Goal: Task Accomplishment & Management: Manage account settings

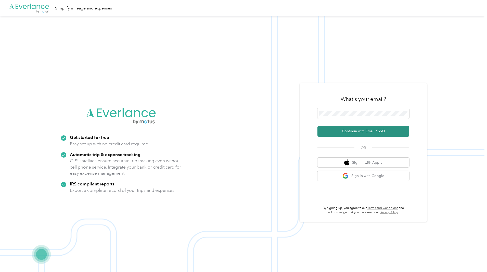
click at [359, 133] on button "Continue with Email / SSO" at bounding box center [363, 131] width 92 height 11
click at [354, 107] on div "What's your email?" at bounding box center [363, 99] width 92 height 18
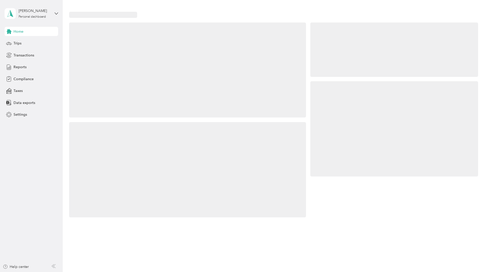
click at [354, 111] on div at bounding box center [394, 128] width 168 height 95
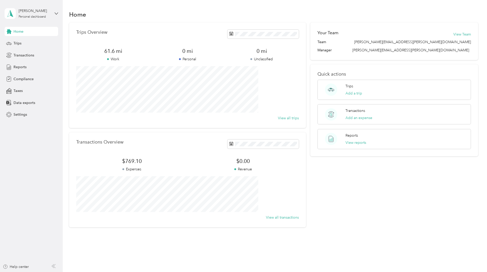
click at [229, 120] on div "View all trips" at bounding box center [187, 117] width 223 height 5
click at [351, 91] on button "Add a trip" at bounding box center [353, 93] width 17 height 5
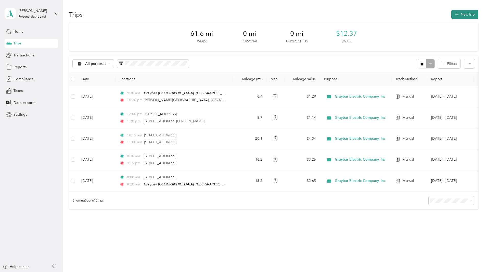
click at [451, 15] on button "New trip" at bounding box center [464, 14] width 27 height 9
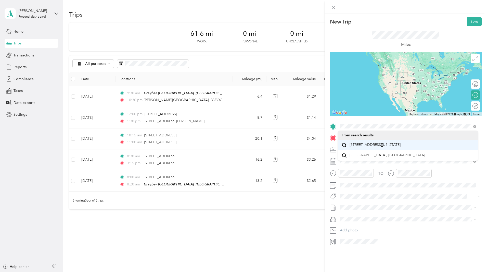
click at [374, 147] on span "9800 Baltic Road Cleveland, Ohio 44102, United States" at bounding box center [375, 144] width 51 height 5
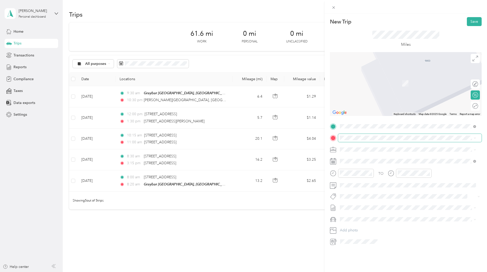
click at [370, 140] on span at bounding box center [410, 138] width 144 height 8
click at [401, 158] on span "624 River Street Grand River, Ohio 44045, United States" at bounding box center [375, 156] width 51 height 5
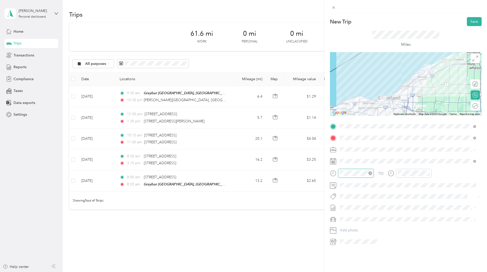
scroll to position [31, 0]
click at [345, 218] on div "09" at bounding box center [345, 217] width 12 height 7
click at [360, 185] on div "00" at bounding box center [360, 184] width 12 height 7
click at [417, 198] on span at bounding box center [405, 196] width 135 height 5
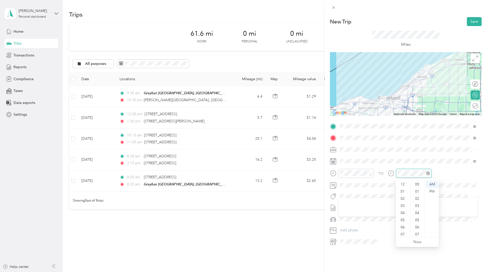
scroll to position [31, 0]
click at [404, 217] on div "09" at bounding box center [403, 217] width 12 height 7
click at [415, 195] on div "30" at bounding box center [418, 194] width 12 height 7
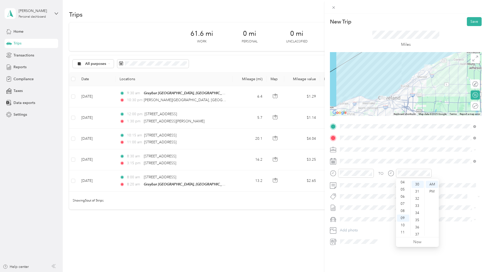
click at [333, 162] on icon at bounding box center [333, 161] width 6 height 6
click at [354, 190] on icon at bounding box center [352, 189] width 5 height 5
click at [356, 222] on div "15" at bounding box center [357, 223] width 7 height 6
click at [343, 182] on span at bounding box center [410, 185] width 144 height 8
click at [347, 188] on span at bounding box center [410, 185] width 144 height 8
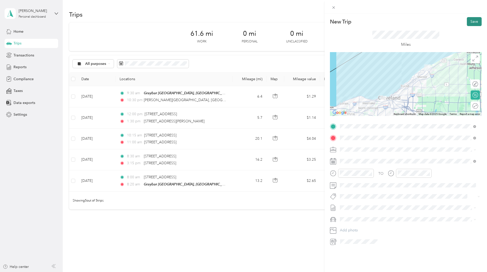
click at [467, 23] on button "Save" at bounding box center [474, 21] width 15 height 9
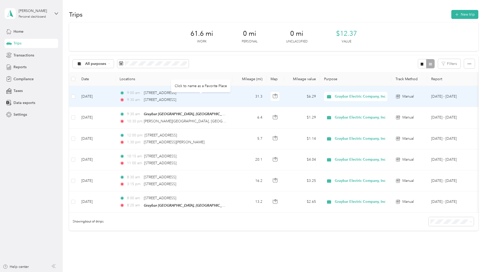
drag, startPoint x: 228, startPoint y: 101, endPoint x: 176, endPoint y: 99, distance: 52.5
click at [176, 99] on div "9:30 am 624 River Street, Grand River" at bounding box center [173, 100] width 107 height 6
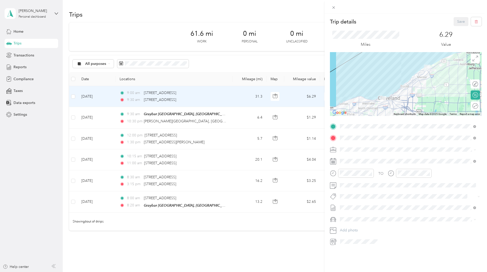
click at [395, 20] on div "Trip details Save" at bounding box center [406, 21] width 152 height 9
click at [82, 53] on div "Trip details Save This trip cannot be edited because it is either under review,…" at bounding box center [243, 136] width 487 height 272
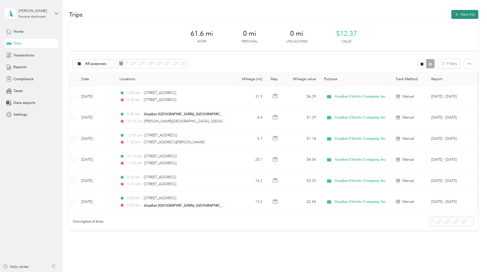
click at [451, 16] on button "New trip" at bounding box center [464, 14] width 27 height 9
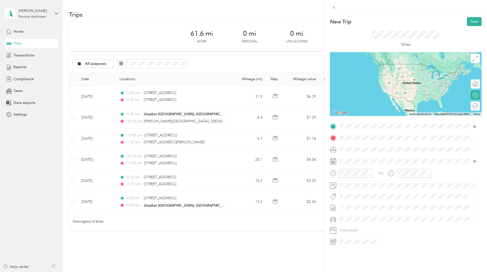
click at [376, 143] on span "624 River Street Grand River, Ohio 44045, United States" at bounding box center [375, 144] width 51 height 5
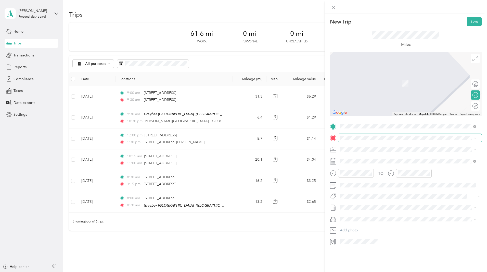
click at [382, 140] on li "From your Favorite places" at bounding box center [408, 145] width 140 height 11
click at [381, 156] on span "7757 Division Drive Mentor, Ohio 44060, United States" at bounding box center [375, 156] width 51 height 5
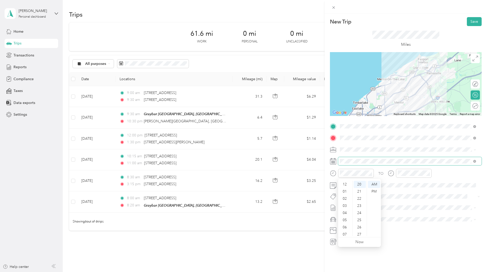
click at [351, 165] on span at bounding box center [410, 161] width 144 height 8
click at [355, 190] on icon at bounding box center [352, 189] width 5 height 5
click at [358, 224] on div "15" at bounding box center [357, 223] width 7 height 6
click at [347, 217] on div "09" at bounding box center [345, 217] width 12 height 7
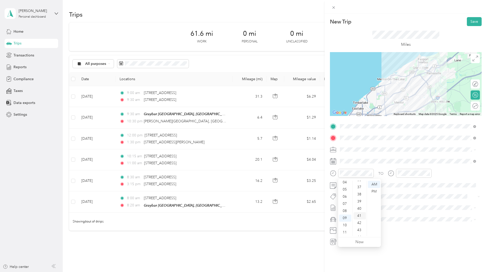
scroll to position [270, 0]
click at [360, 234] on div "45" at bounding box center [360, 235] width 12 height 7
click at [402, 225] on div "10" at bounding box center [403, 224] width 12 height 7
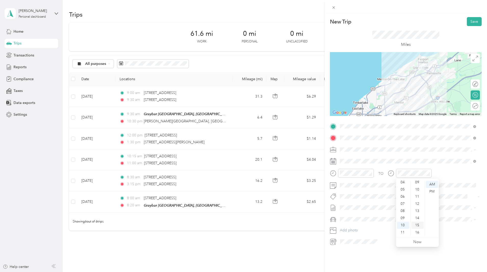
click at [419, 225] on div "15" at bounding box center [418, 224] width 12 height 7
click at [418, 184] on div "00" at bounding box center [418, 184] width 12 height 7
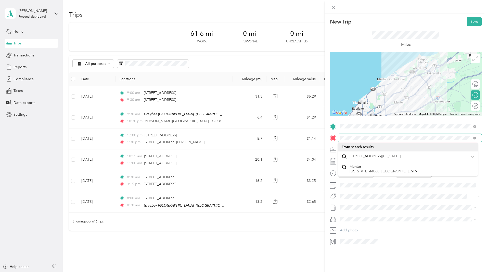
click at [339, 138] on span at bounding box center [410, 138] width 144 height 8
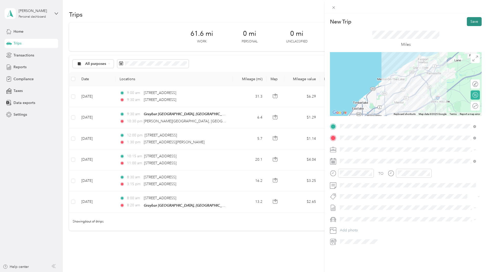
click at [469, 21] on button "Save" at bounding box center [474, 21] width 15 height 9
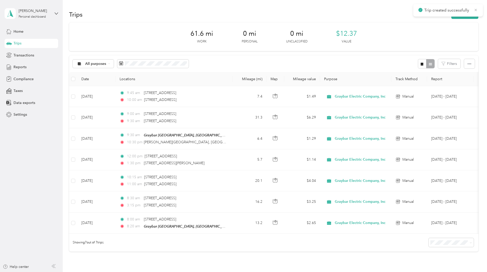
click at [475, 9] on icon at bounding box center [476, 10] width 2 height 2
click at [451, 15] on button "New trip" at bounding box center [464, 14] width 27 height 9
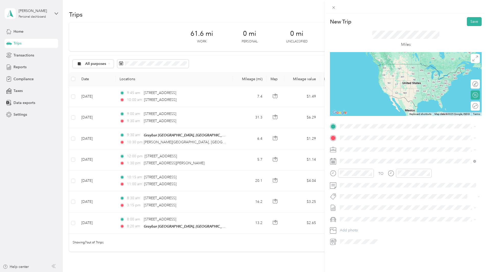
click at [376, 146] on span "7757 Division Drive Mentor, Ohio 44060, United States" at bounding box center [375, 144] width 51 height 5
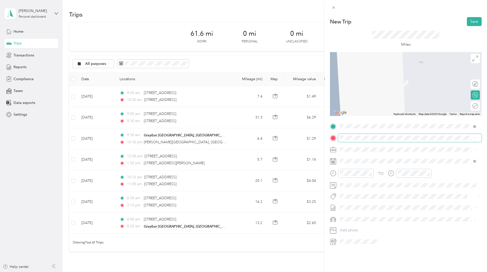
click at [368, 134] on span at bounding box center [410, 138] width 144 height 8
click at [372, 158] on span "7325 Production Drive Mentor, Ohio 44060, United States" at bounding box center [375, 155] width 51 height 5
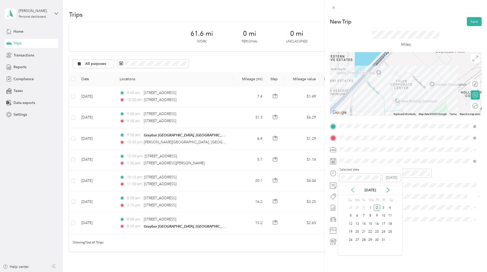
click at [353, 191] on icon at bounding box center [352, 189] width 3 height 5
click at [359, 224] on div "15" at bounding box center [357, 223] width 7 height 6
click at [346, 224] on div "10" at bounding box center [345, 224] width 12 height 7
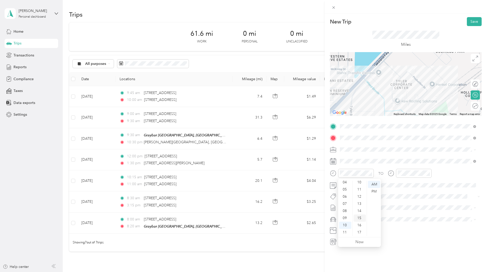
click at [360, 218] on div "15" at bounding box center [360, 217] width 12 height 7
click at [403, 225] on div "10" at bounding box center [403, 224] width 12 height 7
click at [434, 253] on div "New Trip Save This trip cannot be edited because it is either under review, app…" at bounding box center [406, 150] width 162 height 272
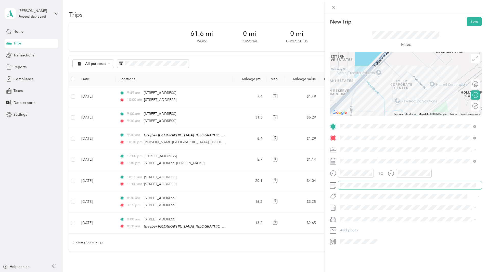
click at [355, 188] on span at bounding box center [410, 185] width 144 height 8
click at [358, 255] on div "New Trip Save This trip cannot be edited because it is either under review, app…" at bounding box center [406, 150] width 162 height 272
click at [470, 23] on button "Save" at bounding box center [474, 21] width 15 height 9
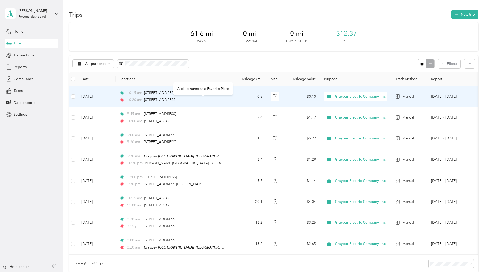
drag, startPoint x: 229, startPoint y: 101, endPoint x: 179, endPoint y: 99, distance: 50.0
click at [179, 99] on div "10:20 am 7325 Production Drive, Mentor" at bounding box center [173, 100] width 107 height 6
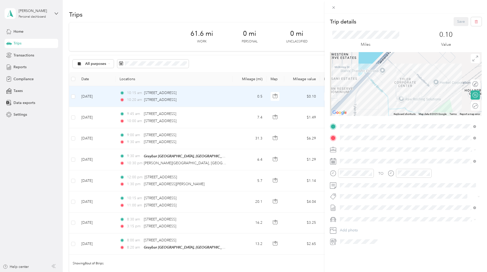
click at [260, 17] on div "Trip details Save This trip cannot be edited because it is either under review,…" at bounding box center [243, 136] width 487 height 272
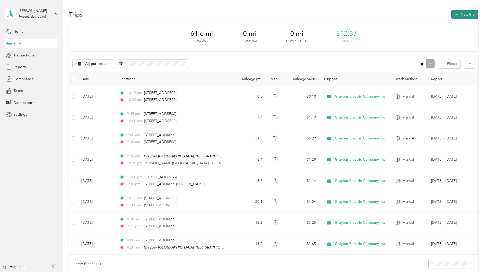
click at [451, 14] on button "New trip" at bounding box center [464, 14] width 27 height 9
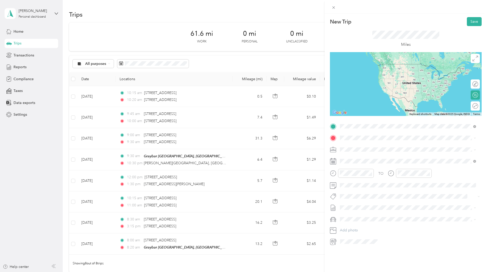
click at [381, 148] on div "7325 Production Drive Mentor, Ohio 44060, United States" at bounding box center [408, 144] width 133 height 7
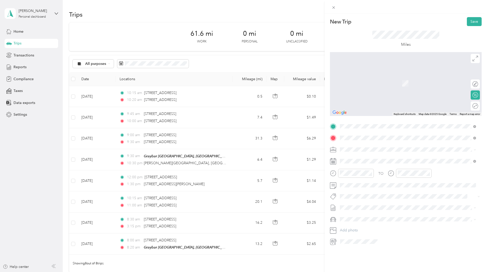
click at [388, 157] on span "4307 Hamann Industrial Parkway Willoughby, Ohio 44094, United States" at bounding box center [375, 156] width 51 height 5
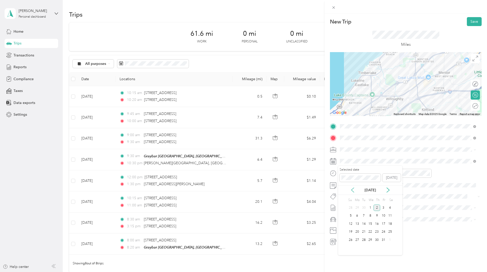
click at [354, 190] on icon at bounding box center [352, 189] width 5 height 5
click at [358, 225] on div "15" at bounding box center [357, 223] width 7 height 6
click at [345, 224] on div "10" at bounding box center [345, 224] width 12 height 7
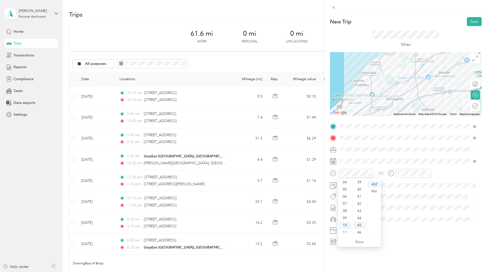
click at [360, 224] on div "45" at bounding box center [360, 224] width 12 height 7
click at [418, 189] on div "15" at bounding box center [418, 189] width 12 height 7
click at [387, 262] on div "New Trip Save This trip cannot be edited because it is either under review, app…" at bounding box center [406, 150] width 162 height 272
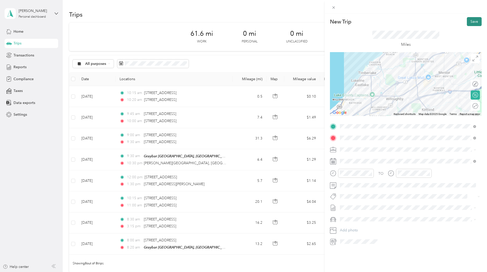
click at [468, 21] on button "Save" at bounding box center [474, 21] width 15 height 9
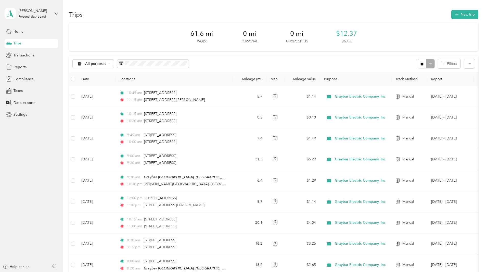
click at [71, 83] on div "61.6 mi Work 0 mi Personal 0 mi Unclassified $12.37 Value All purposes Filters …" at bounding box center [273, 166] width 409 height 289
click at [74, 75] on div "61.6 mi Work 0 mi Personal 0 mi Unclassified $12.37 Value All purposes Filters …" at bounding box center [273, 166] width 409 height 289
click at [451, 17] on button "New trip" at bounding box center [464, 14] width 27 height 9
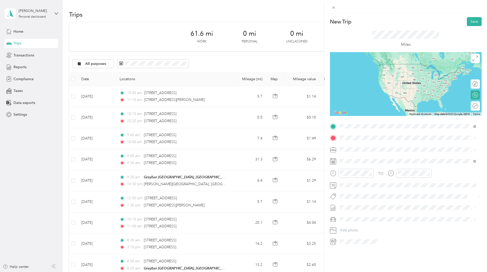
click at [372, 147] on span "22841 Aurora Road Bedford Heights, Ohio 44146, United States" at bounding box center [375, 144] width 51 height 5
click at [369, 146] on span "9800 Baltic Road Cleveland, Ohio 44102, United States" at bounding box center [375, 144] width 51 height 5
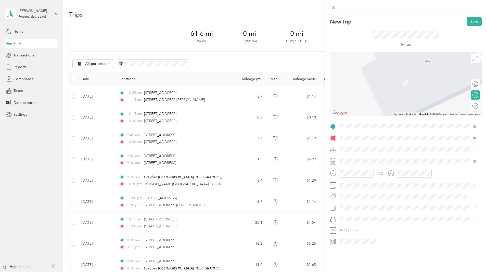
click at [366, 158] on span "22841 Aurora Road Bedford Heights, Ohio 44146, United States" at bounding box center [375, 156] width 51 height 5
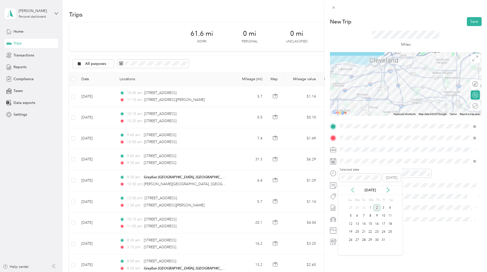
click at [353, 190] on icon at bounding box center [352, 189] width 5 height 5
click at [364, 224] on div "16" at bounding box center [364, 223] width 7 height 6
click at [369, 173] on icon "close-circle" at bounding box center [370, 173] width 4 height 4
click at [347, 216] on div "09" at bounding box center [345, 217] width 12 height 7
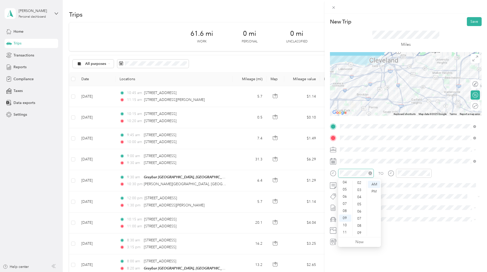
scroll to position [0, 0]
click at [360, 184] on div "00" at bounding box center [360, 184] width 12 height 7
drag, startPoint x: 360, startPoint y: 184, endPoint x: 429, endPoint y: 204, distance: 72.4
click at [428, 204] on span at bounding box center [410, 207] width 144 height 8
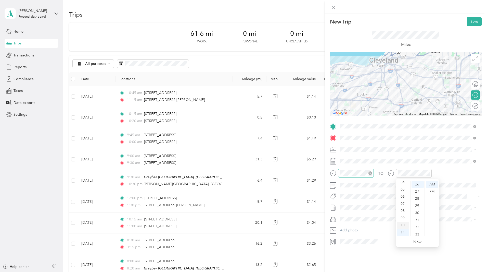
click at [403, 224] on div "10" at bounding box center [403, 224] width 12 height 7
click at [454, 181] on span at bounding box center [410, 185] width 144 height 8
click at [418, 183] on div "15" at bounding box center [418, 181] width 12 height 7
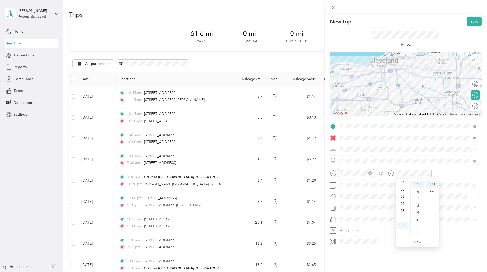
click at [461, 224] on div "TO Add photo" at bounding box center [406, 183] width 152 height 123
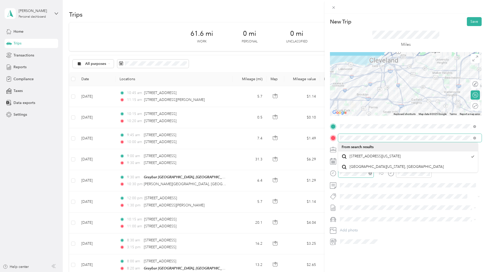
click at [301, 130] on div "New Trip Save This trip cannot be edited because it is either under review, app…" at bounding box center [243, 136] width 487 height 272
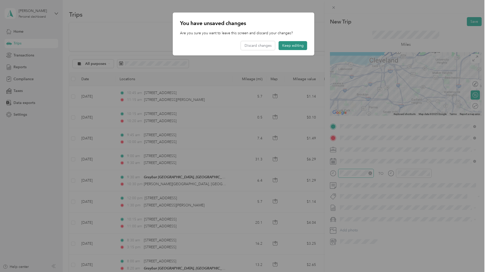
click at [291, 44] on button "Keep editing" at bounding box center [293, 45] width 29 height 9
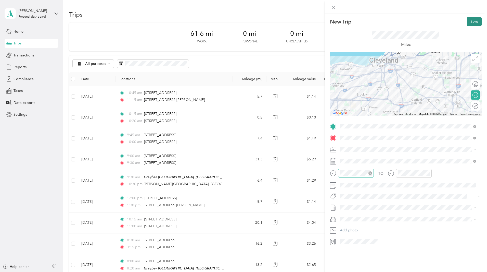
click at [469, 21] on button "Save" at bounding box center [474, 21] width 15 height 9
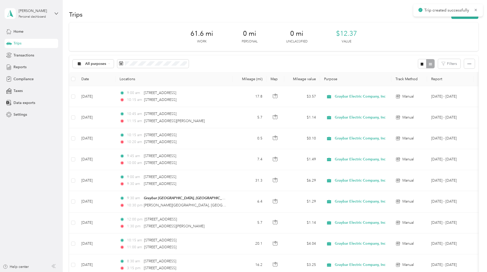
click at [92, 68] on div "61.6 mi Work 0 mi Personal 0 mi Unclassified $12.37 Value All purposes Filters …" at bounding box center [273, 177] width 409 height 310
click at [451, 13] on button "New trip" at bounding box center [464, 14] width 27 height 9
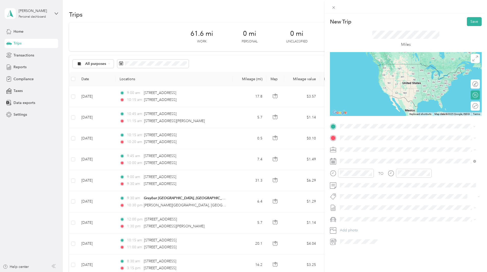
drag, startPoint x: 382, startPoint y: 253, endPoint x: 383, endPoint y: 156, distance: 97.1
click at [382, 253] on div "New Trip Save This trip cannot be edited because it is either under review, app…" at bounding box center [406, 150] width 162 height 272
click at [375, 146] on span "22841 Aurora Road Bedford Heights, Ohio 44146, United States" at bounding box center [375, 144] width 51 height 5
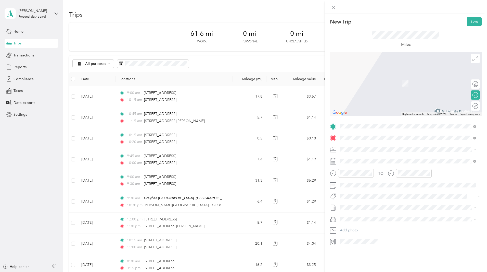
click at [387, 160] on div "TEAM Graybar Cleveland, OH" at bounding box center [405, 159] width 110 height 6
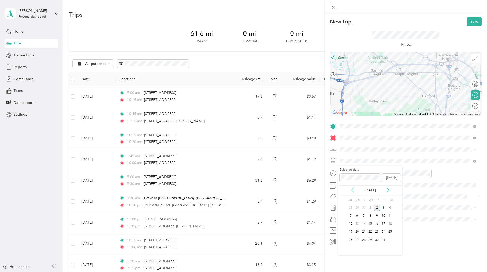
click at [354, 191] on icon at bounding box center [352, 189] width 5 height 5
click at [364, 223] on div "16" at bounding box center [364, 223] width 7 height 6
click at [171, 95] on div "New Trip Save This trip cannot be edited because it is either under review, app…" at bounding box center [243, 136] width 487 height 272
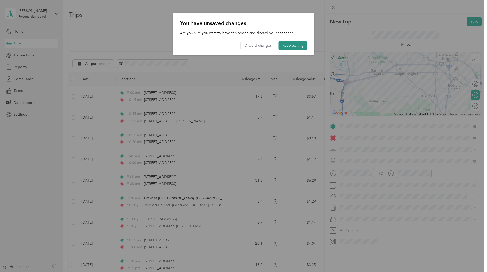
click at [289, 44] on button "Keep editing" at bounding box center [293, 45] width 29 height 9
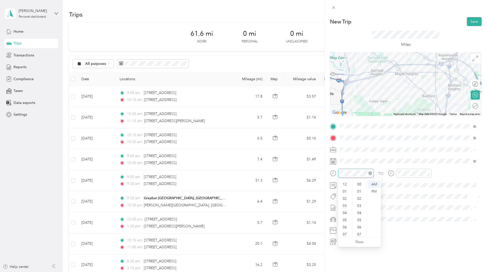
scroll to position [31, 0]
click at [347, 224] on div "10" at bounding box center [345, 224] width 12 height 7
click at [343, 225] on div "10" at bounding box center [345, 224] width 12 height 7
click at [360, 195] on div "30" at bounding box center [360, 195] width 12 height 7
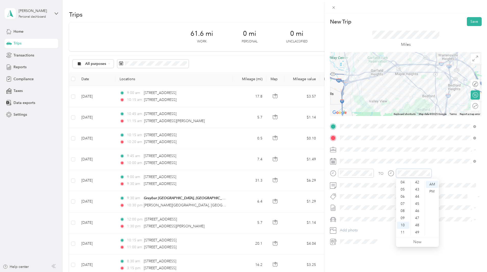
scroll to position [305, 0]
click at [418, 201] on div "45" at bounding box center [418, 200] width 12 height 7
click at [452, 181] on div "TO" at bounding box center [406, 175] width 152 height 12
click at [370, 187] on span at bounding box center [410, 185] width 144 height 8
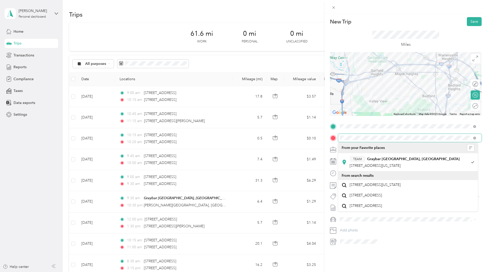
click at [329, 142] on form "New Trip Save This trip cannot be edited because it is either under review, app…" at bounding box center [406, 131] width 162 height 228
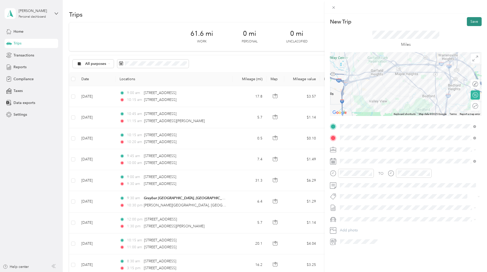
click at [469, 25] on button "Save" at bounding box center [474, 21] width 15 height 9
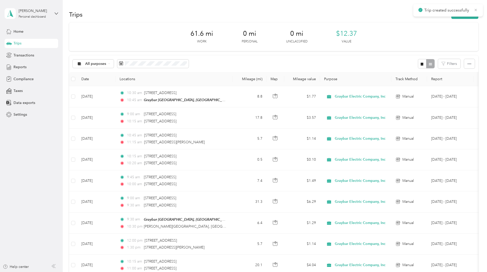
click at [476, 10] on icon at bounding box center [476, 10] width 2 height 2
click at [451, 17] on button "New trip" at bounding box center [464, 14] width 27 height 9
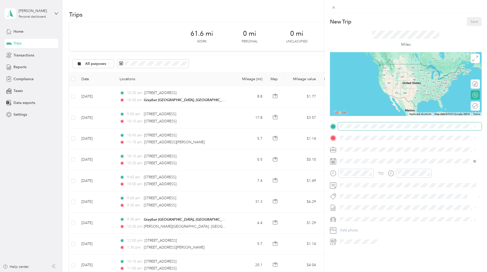
click at [358, 123] on span at bounding box center [410, 126] width 144 height 8
click at [354, 128] on span at bounding box center [410, 126] width 144 height 8
click at [364, 147] on span "6161 Halle Drive Valley View, Ohio 44125, United States" at bounding box center [375, 144] width 51 height 5
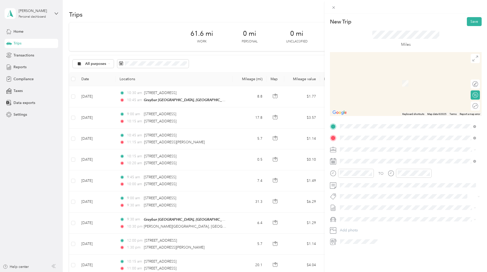
click at [374, 157] on span "4900 Neo Parkway Garfield Heights, Ohio 44128, United States" at bounding box center [375, 156] width 51 height 5
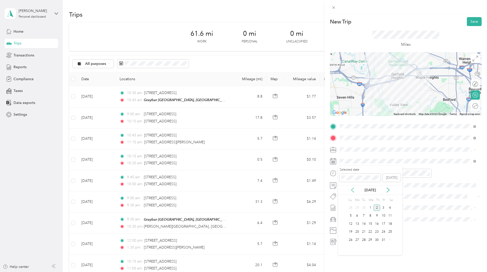
click at [353, 188] on icon at bounding box center [352, 189] width 3 height 5
click at [365, 225] on div "16" at bounding box center [364, 223] width 7 height 6
click at [345, 224] on div "10" at bounding box center [345, 224] width 12 height 7
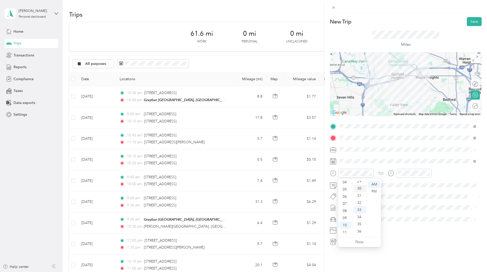
click at [361, 187] on div "30" at bounding box center [360, 188] width 12 height 7
click at [404, 233] on div "11" at bounding box center [403, 231] width 12 height 7
click at [416, 182] on div "15" at bounding box center [418, 183] width 12 height 7
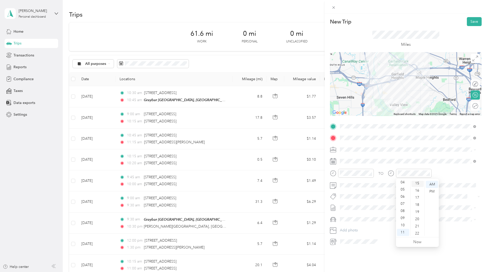
scroll to position [107, 0]
click at [470, 23] on button "Save" at bounding box center [474, 21] width 15 height 9
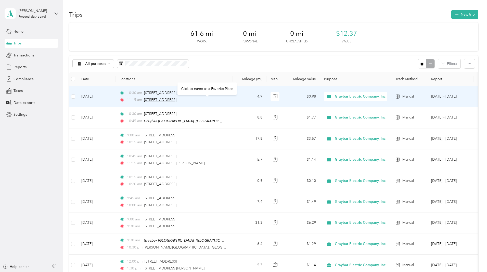
drag, startPoint x: 239, startPoint y: 101, endPoint x: 179, endPoint y: 100, distance: 59.7
click at [179, 100] on div "11:15 am 4900 Neo Parkway, Garfield Heights" at bounding box center [173, 100] width 107 height 6
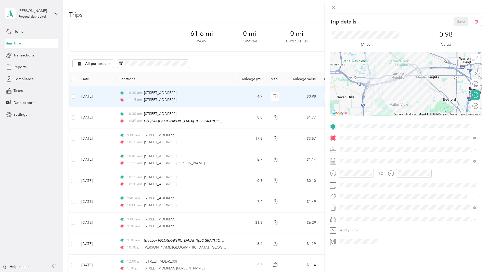
click at [248, 59] on div "Trip details Save This trip cannot be edited because it is either under review,…" at bounding box center [243, 136] width 487 height 272
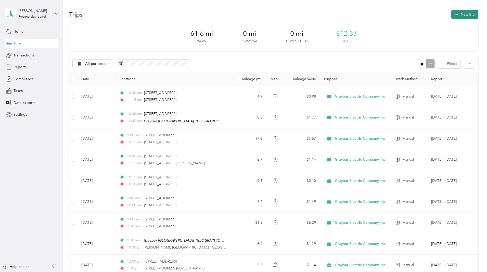
click at [451, 12] on button "New trip" at bounding box center [464, 14] width 27 height 9
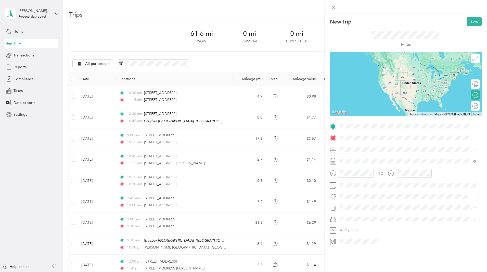
click at [372, 146] on span "4900 Neo Parkway Garfield Heights, Ohio 44128, United States" at bounding box center [375, 144] width 51 height 5
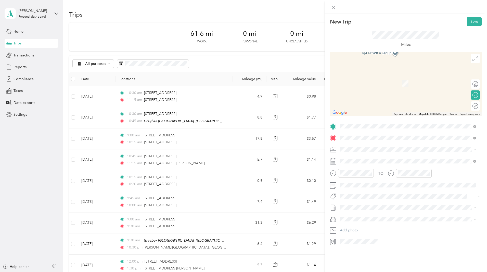
click at [370, 156] on span "5171 Grant Avenue Cleveland, Ohio 44125, United States" at bounding box center [375, 156] width 51 height 5
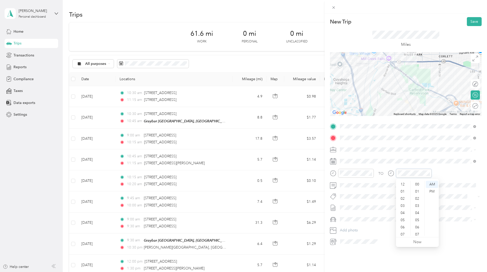
scroll to position [31, 0]
click at [404, 144] on div "TO Add photo" at bounding box center [406, 183] width 152 height 123
click at [345, 191] on div "01" at bounding box center [345, 191] width 12 height 7
click at [359, 185] on div "00" at bounding box center [360, 184] width 12 height 7
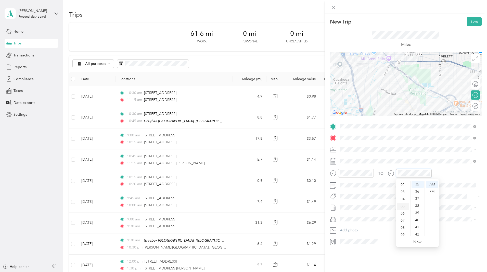
scroll to position [5, 0]
click at [403, 192] on div "02" at bounding box center [403, 193] width 12 height 7
click at [468, 22] on button "Save" at bounding box center [474, 21] width 15 height 9
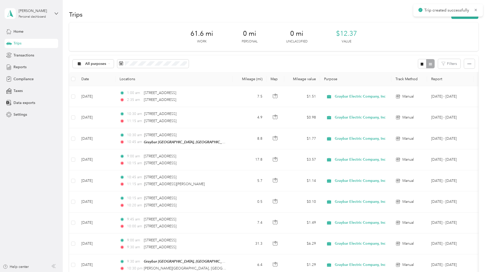
click at [376, 46] on div "61.6 mi Work 0 mi Personal 0 mi Unclassified $12.37 Value" at bounding box center [273, 36] width 409 height 29
click at [185, 40] on div "61.6 mi Work 0 mi Personal 0 mi Unclassified $12.37 Value" at bounding box center [273, 36] width 409 height 29
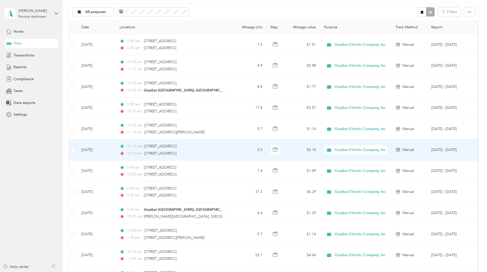
scroll to position [0, 0]
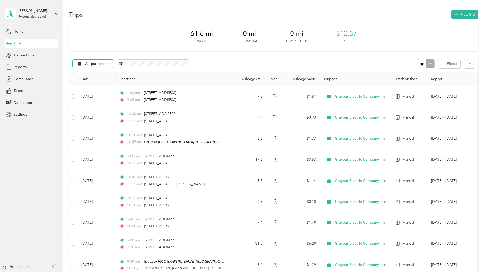
click at [106, 64] on span "All purposes" at bounding box center [95, 64] width 21 height 4
click at [86, 60] on div "61.6 mi Work 0 mi Personal 0 mi Unclassified $12.37 Value All purposes Filters …" at bounding box center [273, 208] width 409 height 373
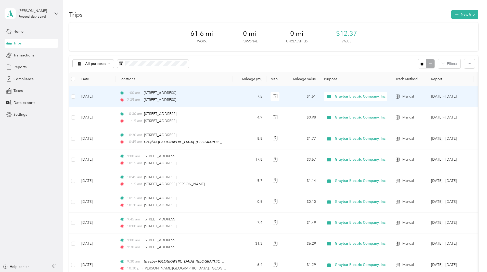
click at [116, 96] on td "Oct 2, 2025" at bounding box center [96, 96] width 38 height 21
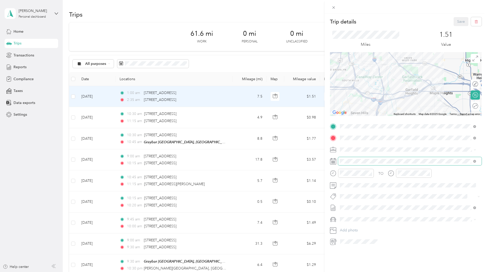
click at [362, 158] on span at bounding box center [410, 161] width 144 height 8
click at [340, 161] on span at bounding box center [410, 161] width 144 height 8
click at [359, 158] on span at bounding box center [410, 161] width 144 height 8
click at [353, 190] on icon at bounding box center [352, 189] width 5 height 5
click at [363, 223] on div "16" at bounding box center [364, 223] width 7 height 6
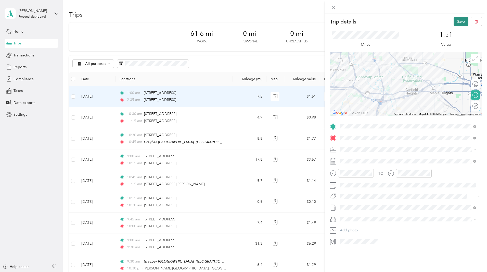
click at [454, 23] on button "Save" at bounding box center [461, 21] width 15 height 9
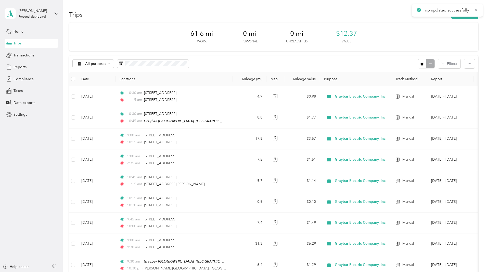
click at [78, 71] on div "61.6 mi Work 0 mi Personal 0 mi Unclassified $12.37 Value All purposes Filters …" at bounding box center [273, 208] width 409 height 373
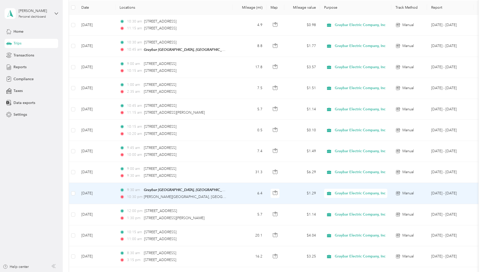
scroll to position [51, 0]
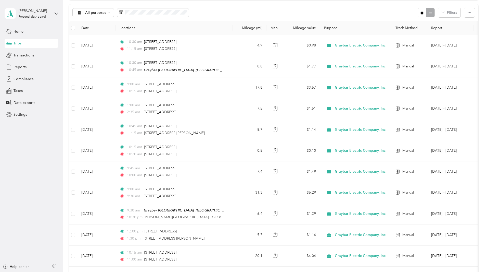
click at [77, 41] on div "61.6 mi Work 0 mi Personal 0 mi Unclassified $12.37 Value All purposes Filters …" at bounding box center [273, 157] width 409 height 373
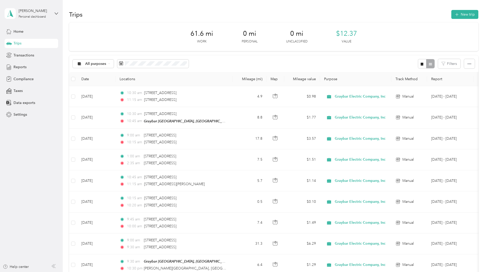
click at [201, 34] on span "61.6 mi" at bounding box center [201, 34] width 23 height 8
click at [242, 61] on div "All purposes Filters" at bounding box center [273, 63] width 409 height 17
click at [265, 65] on div "All purposes Filters" at bounding box center [273, 63] width 409 height 17
click at [81, 103] on div "145.5 mi Work 0 mi Personal 0 mi Unclassified $29.22 Value All purposes Filters…" at bounding box center [273, 208] width 409 height 373
click at [451, 14] on button "New trip" at bounding box center [464, 14] width 27 height 9
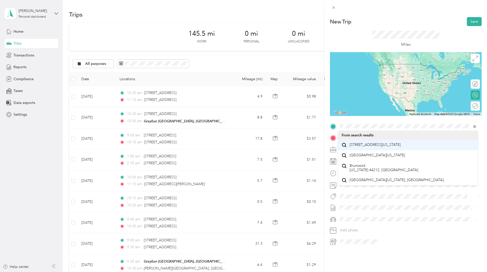
click at [370, 143] on span "1988 Pearl Road Brunswick, Ohio 44212, United States" at bounding box center [375, 144] width 51 height 5
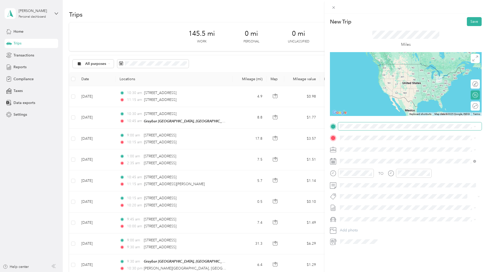
click at [361, 128] on span at bounding box center [410, 126] width 144 height 8
click at [365, 147] on span "9800 Baltic Road Cleveland, Ohio 44102, United States" at bounding box center [375, 144] width 51 height 5
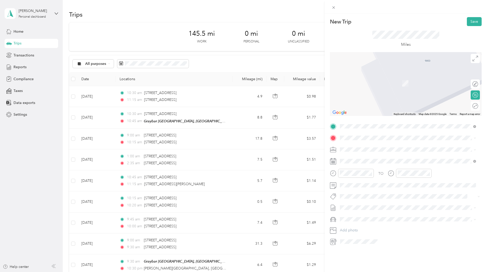
click at [367, 156] on span "1988 Pearl Road Brunswick, Ohio 44212, United States" at bounding box center [375, 155] width 51 height 5
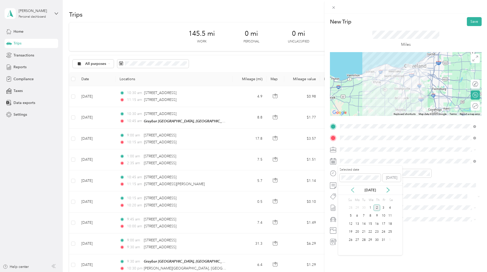
click at [352, 189] on icon at bounding box center [352, 189] width 3 height 5
click at [372, 224] on div "17" at bounding box center [370, 223] width 7 height 6
click at [347, 216] on div "09" at bounding box center [345, 217] width 12 height 7
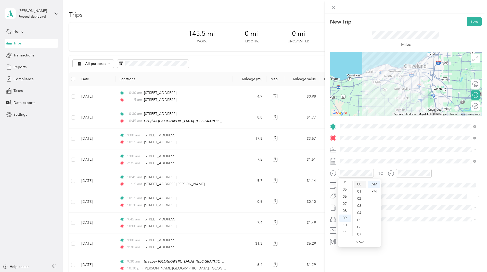
click at [358, 181] on div "00" at bounding box center [360, 184] width 12 height 7
click at [422, 157] on span at bounding box center [410, 161] width 144 height 8
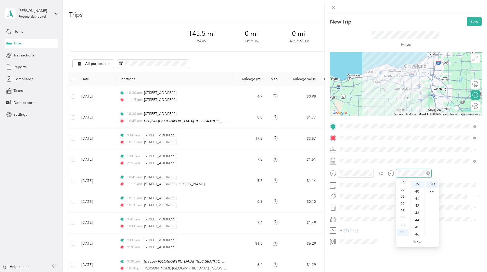
scroll to position [278, 0]
click at [403, 219] on div "09" at bounding box center [403, 217] width 12 height 7
click at [417, 192] on div "15" at bounding box center [418, 191] width 12 height 7
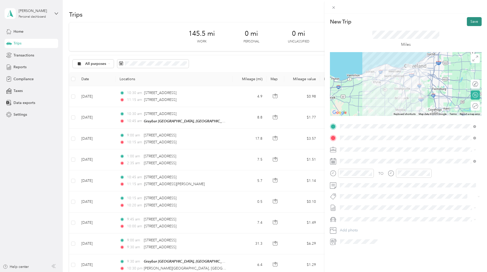
click at [471, 19] on button "Save" at bounding box center [474, 21] width 15 height 9
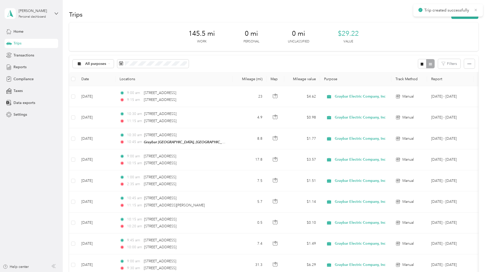
click at [477, 10] on icon at bounding box center [476, 10] width 4 height 5
click at [451, 16] on button "New trip" at bounding box center [464, 14] width 27 height 9
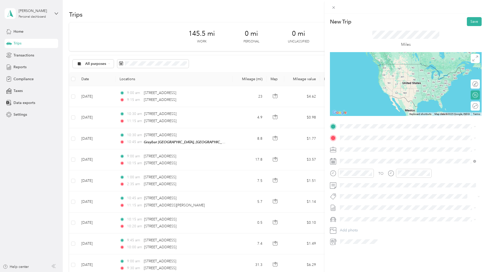
click at [361, 137] on li "From search results" at bounding box center [408, 132] width 140 height 9
click at [363, 157] on span "5060 Corbin Drive Bedford Heights, Ohio 44128, United States" at bounding box center [389, 155] width 79 height 5
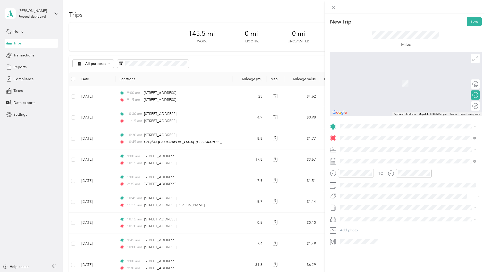
drag, startPoint x: 224, startPoint y: 100, endPoint x: 197, endPoint y: 101, distance: 27.6
click at [197, 101] on div "New Trip Save This trip cannot be edited because it is either under review, app…" at bounding box center [243, 136] width 487 height 272
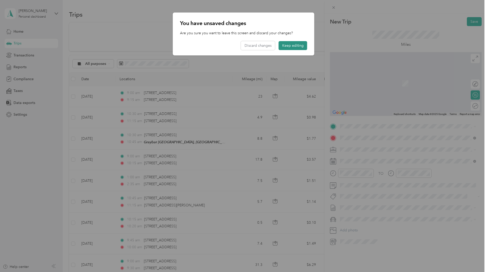
click at [299, 44] on button "Keep editing" at bounding box center [293, 45] width 29 height 9
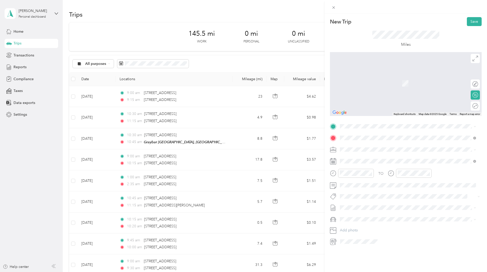
drag, startPoint x: 178, startPoint y: 100, endPoint x: 252, endPoint y: 96, distance: 73.8
click at [252, 96] on div "New Trip Save This trip cannot be edited because it is either under review, app…" at bounding box center [243, 136] width 487 height 272
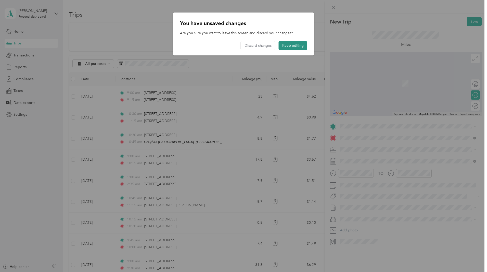
click at [298, 47] on button "Keep editing" at bounding box center [293, 45] width 29 height 9
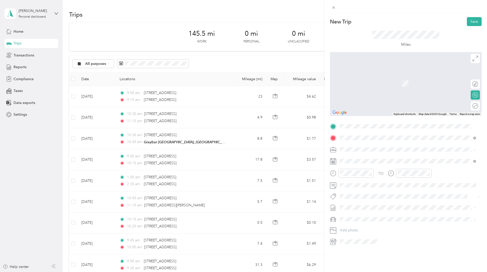
click at [378, 145] on span "1988 Pearl Road Brunswick, Ohio 44212, United States" at bounding box center [375, 144] width 51 height 5
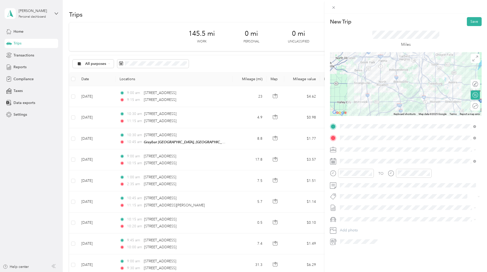
drag, startPoint x: 394, startPoint y: 100, endPoint x: 403, endPoint y: 80, distance: 22.3
click at [403, 80] on div at bounding box center [406, 84] width 152 height 64
click at [353, 189] on icon at bounding box center [352, 189] width 5 height 5
click at [373, 224] on div "17" at bounding box center [370, 223] width 7 height 6
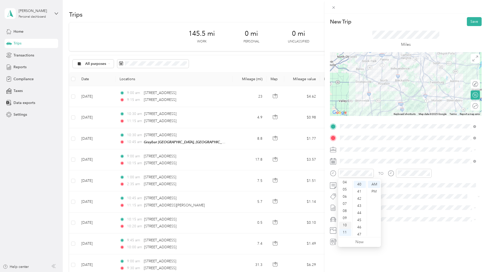
click at [346, 224] on div "10" at bounding box center [345, 224] width 12 height 7
click at [359, 183] on div "00" at bounding box center [360, 184] width 12 height 7
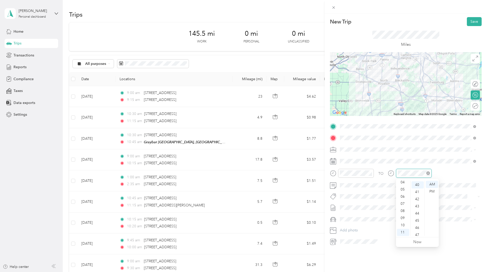
scroll to position [286, 0]
click at [404, 226] on div "10" at bounding box center [403, 224] width 12 height 7
click at [417, 214] on div "30" at bounding box center [418, 214] width 12 height 7
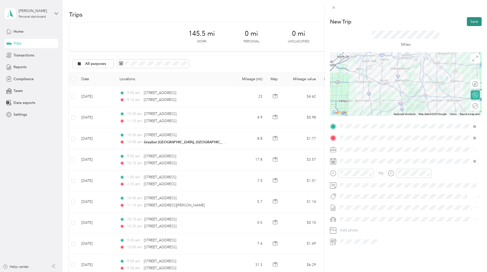
click at [473, 22] on button "Save" at bounding box center [474, 21] width 15 height 9
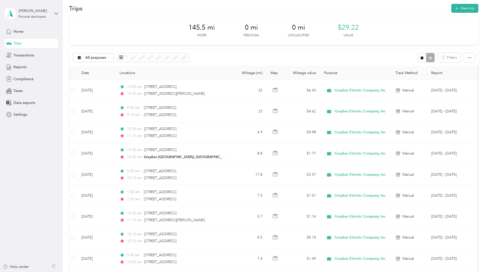
scroll to position [0, 0]
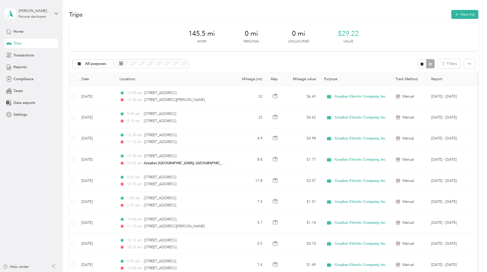
click at [76, 54] on div "145.5 mi Work 0 mi Personal 0 mi Unclassified $29.22 Value All purposes Filters…" at bounding box center [273, 229] width 409 height 415
click at [282, 63] on div "All purposes Filters" at bounding box center [273, 63] width 409 height 17
click at [451, 12] on button "New trip" at bounding box center [464, 14] width 27 height 9
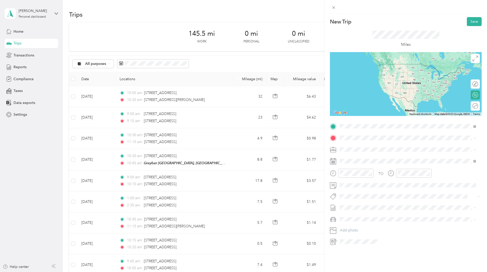
click at [367, 147] on span "9800 Baltic Road Cleveland, Ohio 44102, United States" at bounding box center [375, 144] width 51 height 5
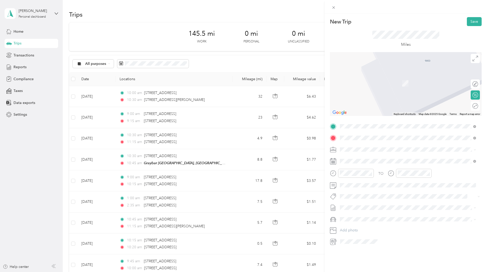
click at [381, 158] on span "728 West Bagley Road Berea, Ohio 44017, United States" at bounding box center [389, 156] width 79 height 5
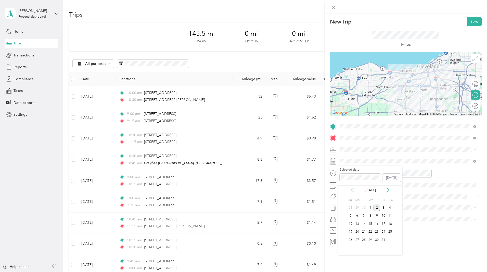
click at [353, 192] on icon at bounding box center [352, 189] width 5 height 5
click at [357, 240] on div "29" at bounding box center [357, 239] width 7 height 6
click at [347, 217] on div "09" at bounding box center [345, 217] width 12 height 7
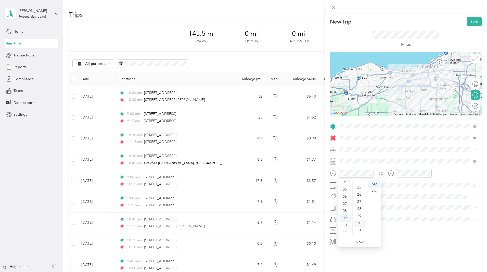
click at [361, 222] on div "30" at bounding box center [360, 222] width 12 height 7
click at [404, 224] on div "10" at bounding box center [403, 224] width 12 height 7
click at [418, 183] on div "00" at bounding box center [418, 184] width 12 height 7
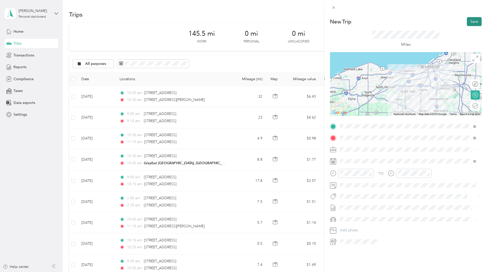
click at [469, 23] on button "Save" at bounding box center [474, 21] width 15 height 9
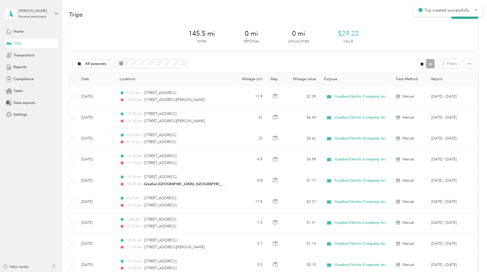
click at [460, 89] on div "145.5 mi Work 0 mi Personal 0 mi Unclassified $29.22 Value All purposes Filters…" at bounding box center [273, 240] width 409 height 436
click at [475, 11] on icon at bounding box center [476, 10] width 4 height 5
click at [469, 75] on div "145.5 mi Work 0 mi Personal 0 mi Unclassified $29.22 Value All purposes Filters…" at bounding box center [273, 240] width 409 height 436
click at [451, 15] on button "New trip" at bounding box center [464, 14] width 27 height 9
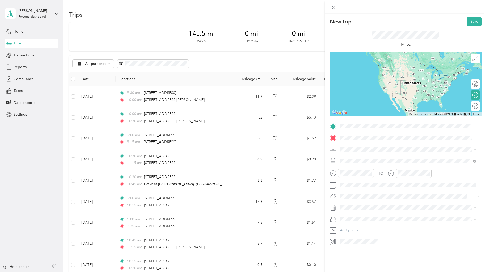
click at [374, 147] on span "728 West Bagley Road Berea, Ohio 44017, United States" at bounding box center [389, 144] width 79 height 5
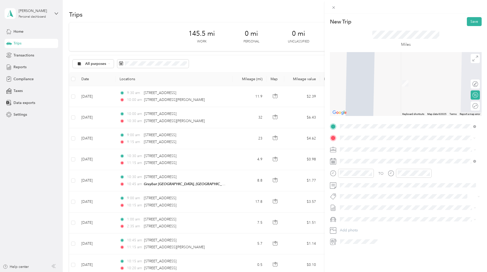
click at [373, 158] on span "1624 Coutant Avenue Lakewood, Ohio 44107, United States" at bounding box center [389, 155] width 79 height 5
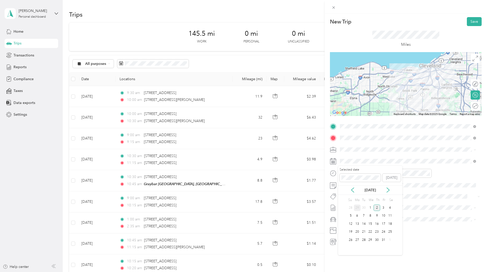
click at [359, 209] on div "29" at bounding box center [357, 207] width 7 height 6
click at [315, 172] on div "New Trip Save This trip cannot be edited because it is either under review, app…" at bounding box center [243, 136] width 487 height 272
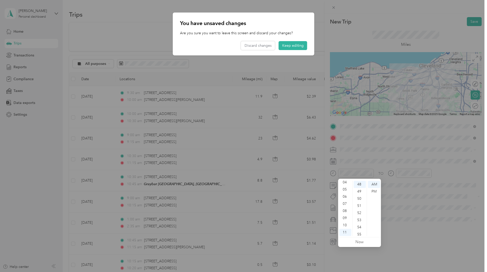
click at [405, 198] on div at bounding box center [243, 136] width 487 height 272
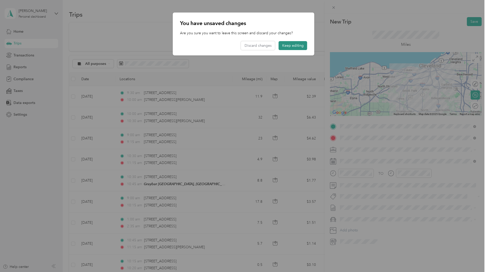
click at [290, 46] on button "Keep editing" at bounding box center [293, 45] width 29 height 9
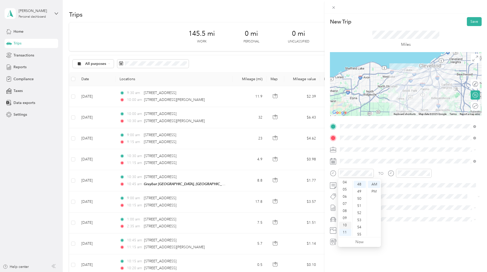
click at [346, 224] on div "10" at bounding box center [345, 224] width 12 height 7
click at [360, 208] on div "30" at bounding box center [360, 208] width 12 height 7
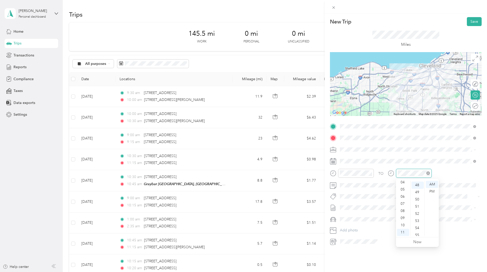
scroll to position [343, 0]
click at [403, 232] on div "11" at bounding box center [403, 231] width 12 height 7
click at [415, 190] on div "15" at bounding box center [418, 189] width 12 height 7
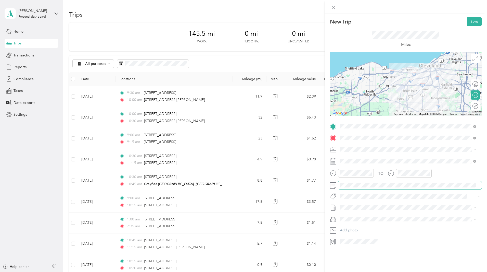
click at [358, 182] on span at bounding box center [410, 185] width 144 height 8
click at [471, 22] on button "Save" at bounding box center [474, 21] width 15 height 9
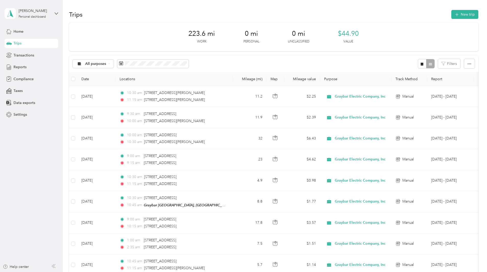
click at [233, 78] on th "Locations" at bounding box center [174, 79] width 117 height 14
click at [239, 63] on div "All purposes Filters" at bounding box center [273, 63] width 409 height 17
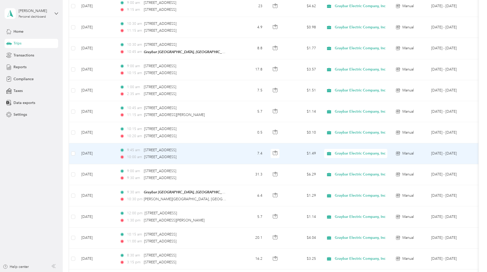
scroll to position [255, 0]
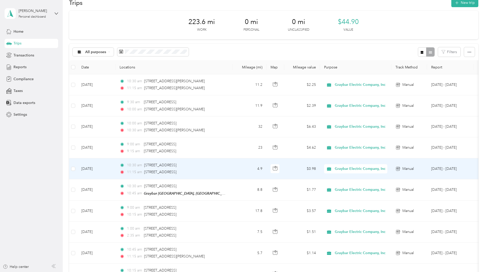
scroll to position [0, 0]
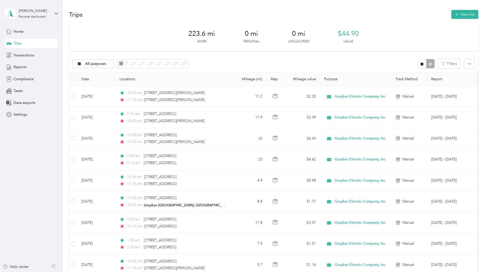
click at [79, 46] on div "223.6 mi Work 0 mi Personal 0 mi Unclassified $44.90 Value All purposes Filters…" at bounding box center [273, 250] width 409 height 457
